Goal: Information Seeking & Learning: Find specific fact

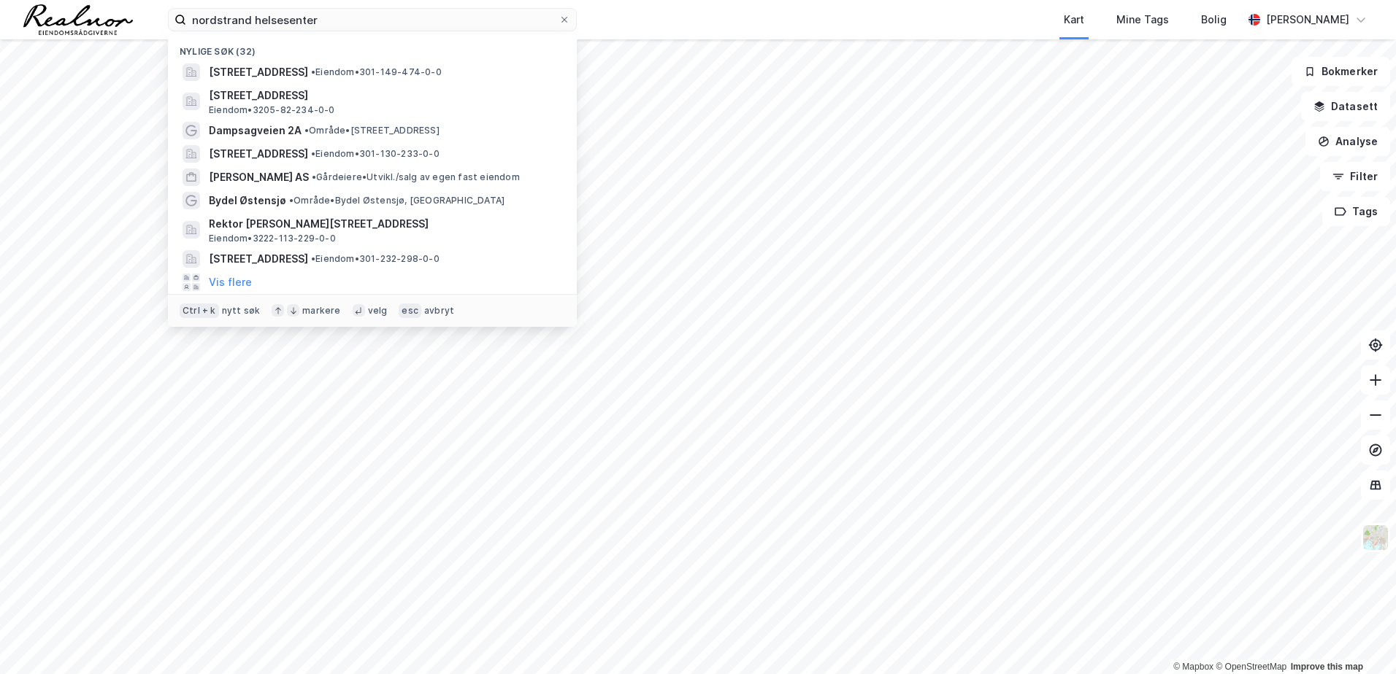
type input "nordstrand helsesenter"
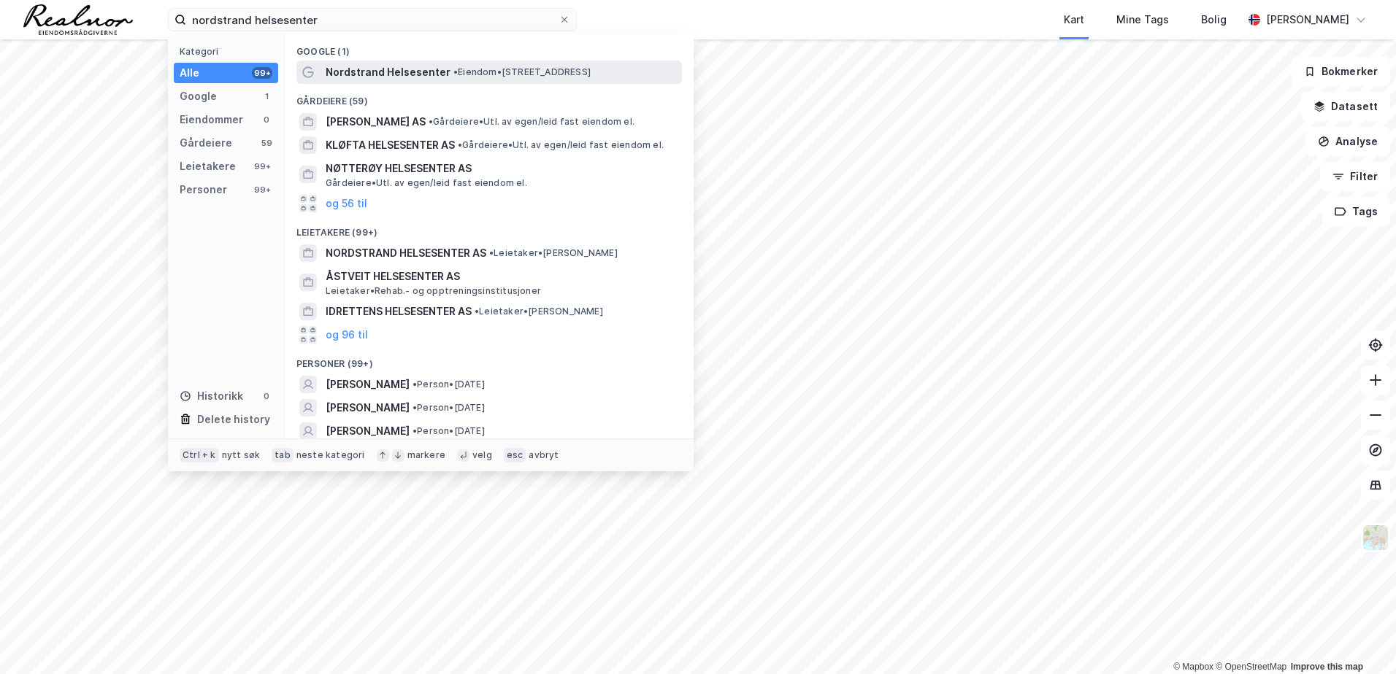
click at [410, 74] on span "Nordstrand Helsesenter" at bounding box center [388, 73] width 125 height 18
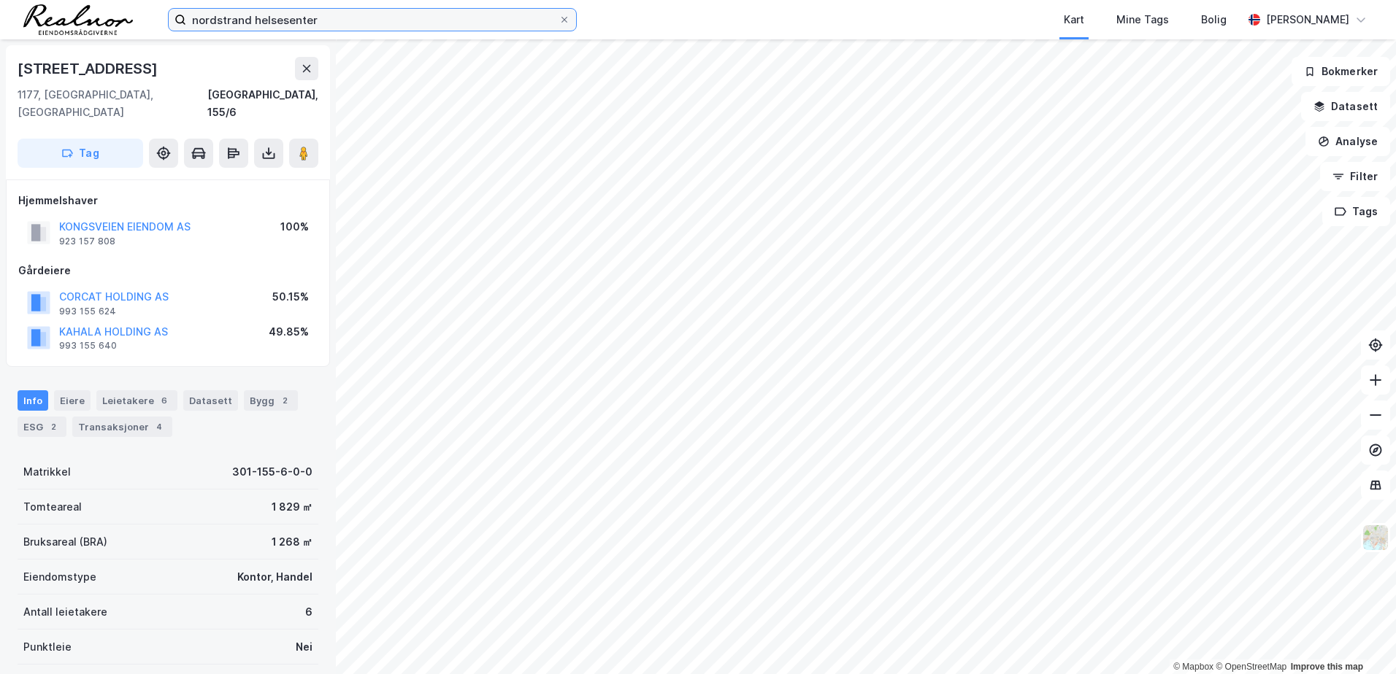
click at [326, 19] on input "nordstrand helsesenter" at bounding box center [372, 20] width 372 height 22
click at [117, 490] on div "Tomteareal 1 829 ㎡" at bounding box center [168, 507] width 301 height 35
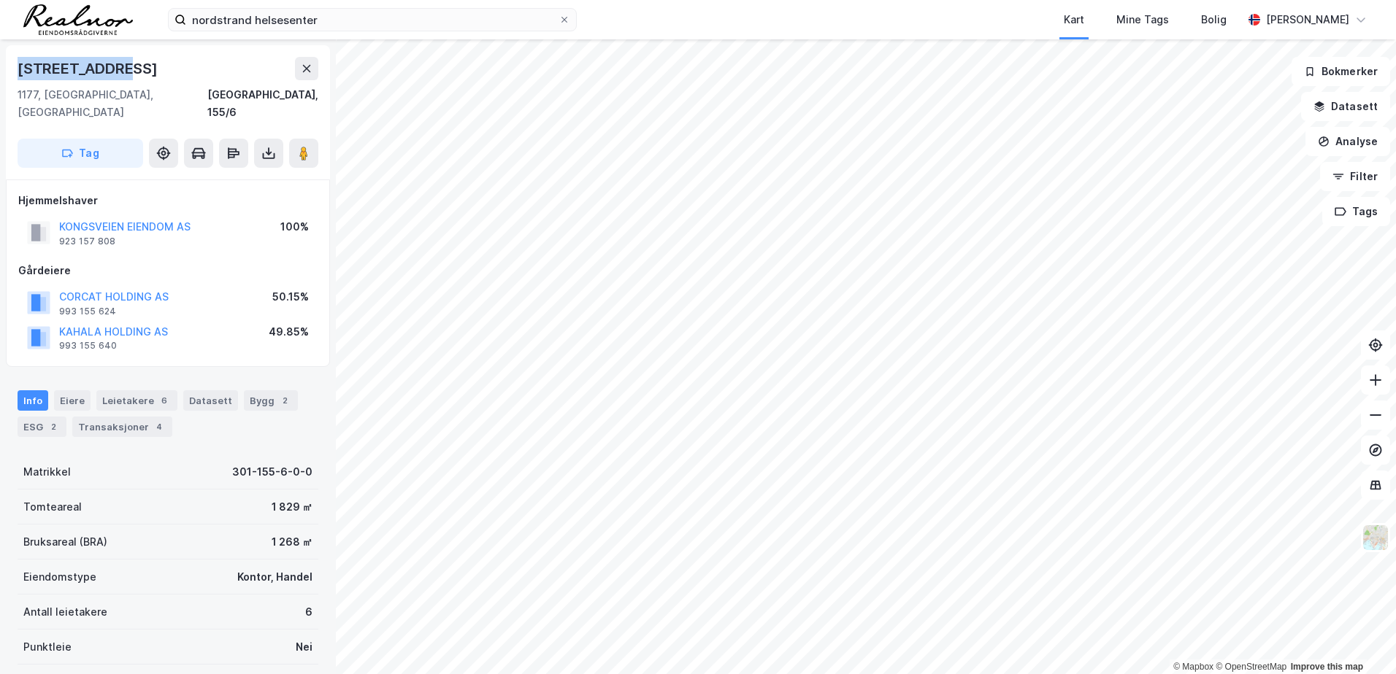
drag, startPoint x: 121, startPoint y: 69, endPoint x: 18, endPoint y: 73, distance: 103.7
click at [18, 73] on div "[STREET_ADDRESS]" at bounding box center [89, 68] width 143 height 23
copy div "[STREET_ADDRESS]"
click at [119, 391] on div "Leietakere 6" at bounding box center [136, 401] width 81 height 20
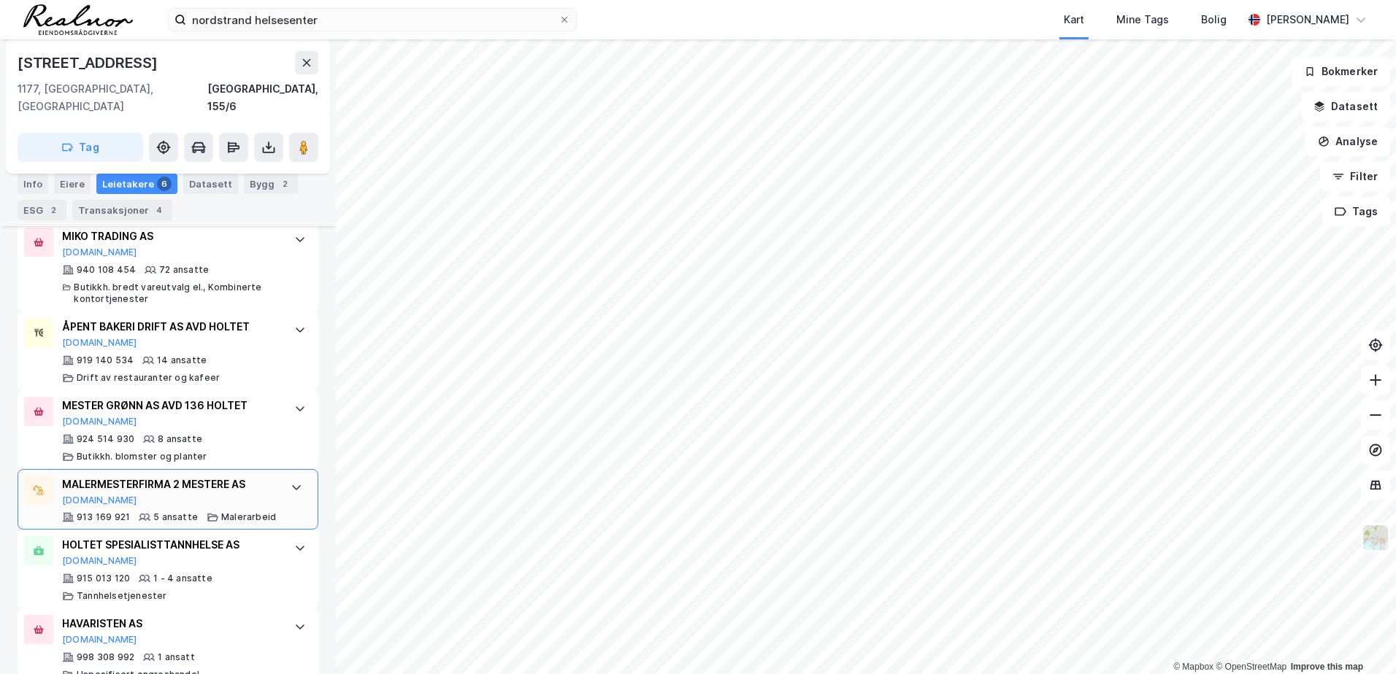
scroll to position [512, 0]
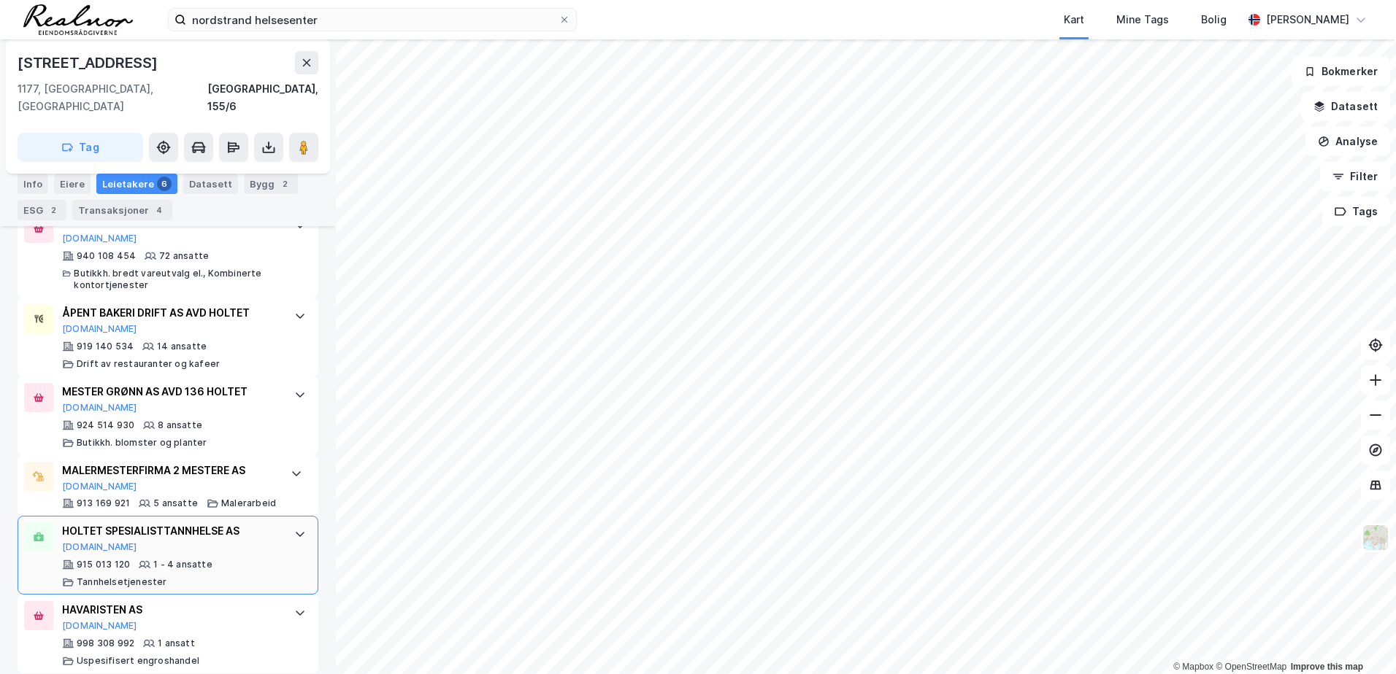
click at [210, 523] on div "HOLTET SPESIALISTTANNHELSE AS" at bounding box center [171, 532] width 218 height 18
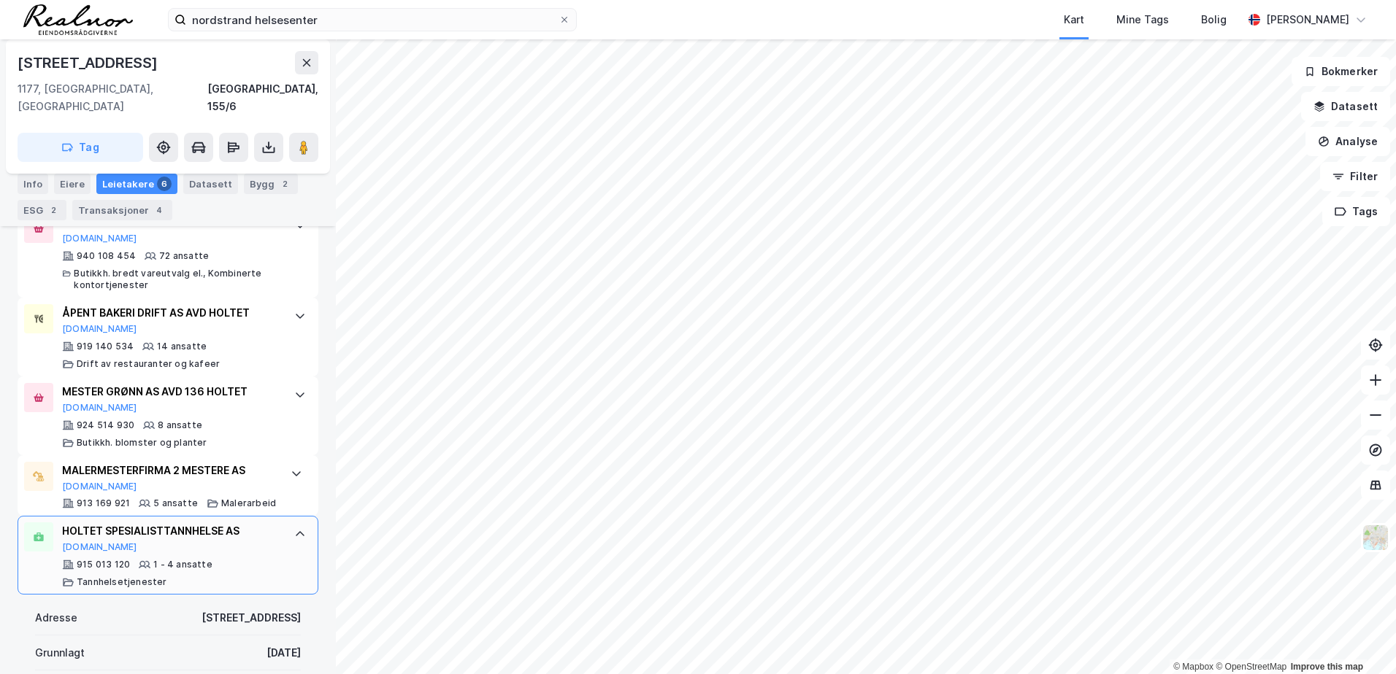
click at [274, 516] on div "HOLTET SPESIALISTTANNHELSE AS [DOMAIN_NAME] 915 013 120 1 - 4 ansatte [PERSON_N…" at bounding box center [168, 555] width 301 height 79
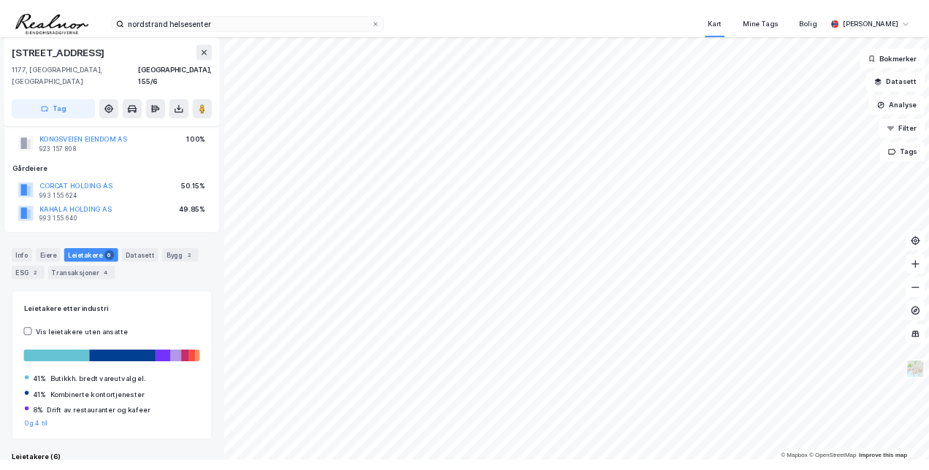
scroll to position [0, 0]
